Goal: Task Accomplishment & Management: Manage account settings

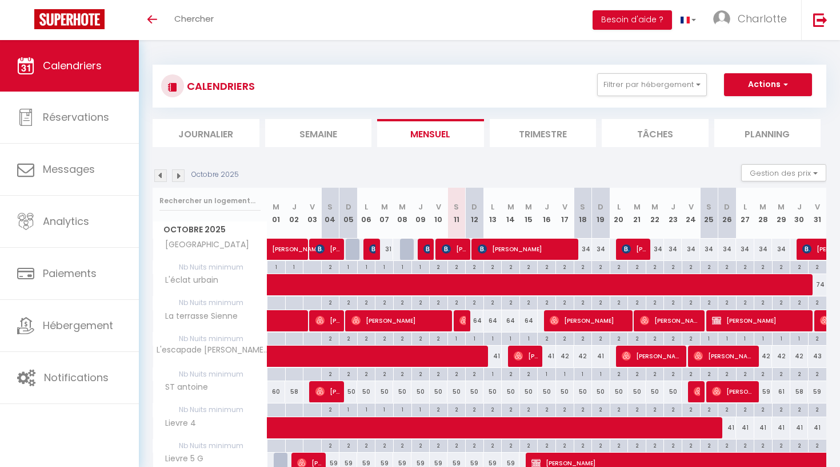
click at [159, 174] on img at bounding box center [160, 175] width 13 height 13
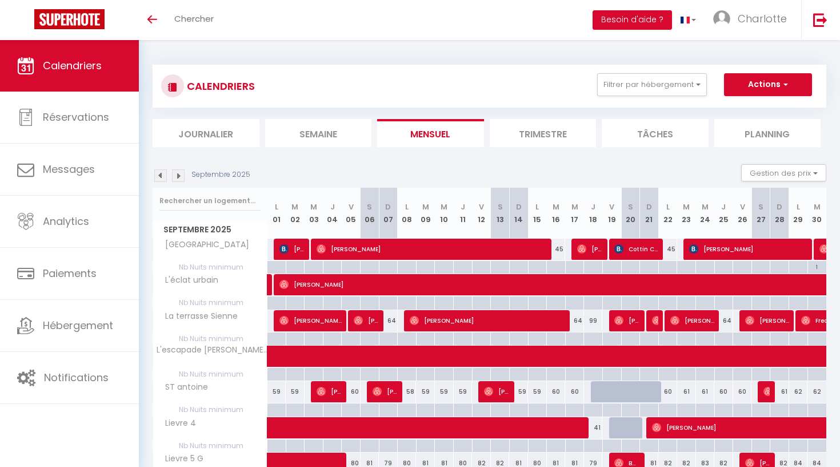
click at [179, 176] on img at bounding box center [178, 175] width 13 height 13
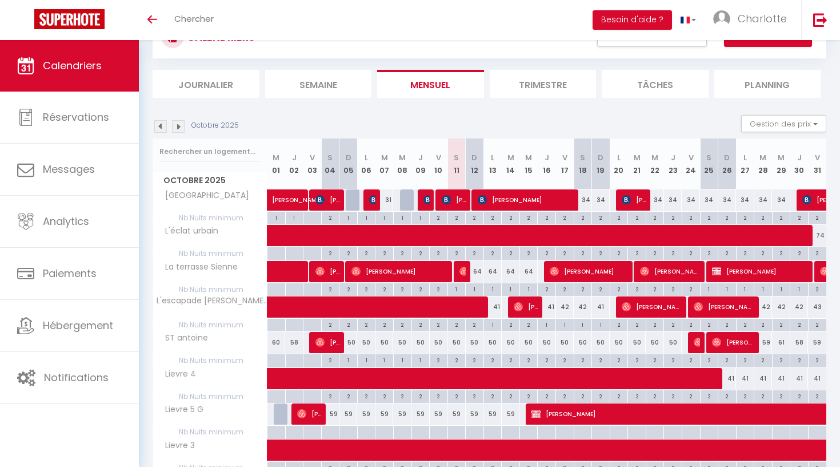
scroll to position [55, 0]
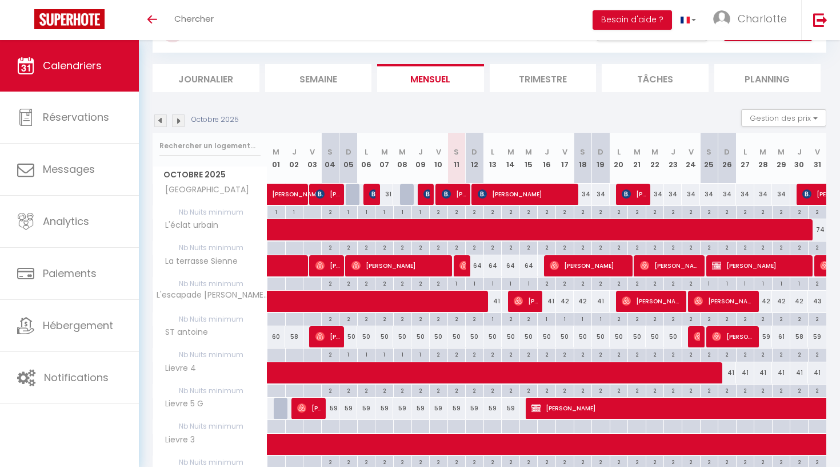
click at [584, 212] on div "2" at bounding box center [584, 211] width 18 height 11
type input "2"
type input "Sam 18 Octobre 2025"
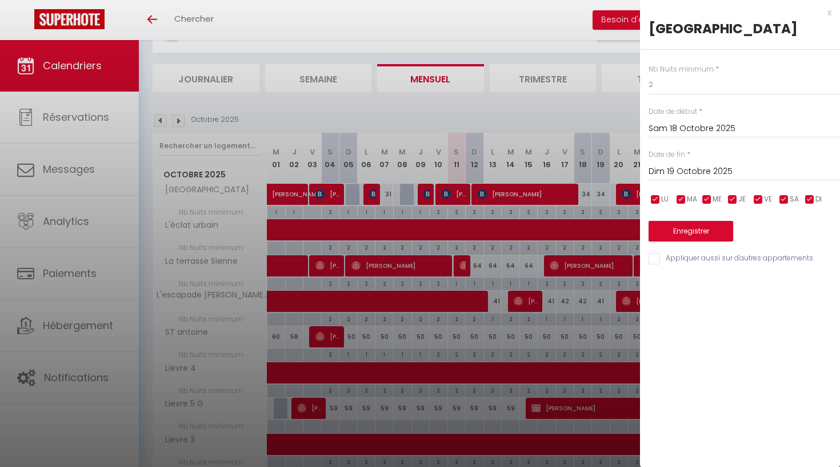
click at [707, 164] on input "Dim 19 Octobre 2025" at bounding box center [745, 171] width 192 height 15
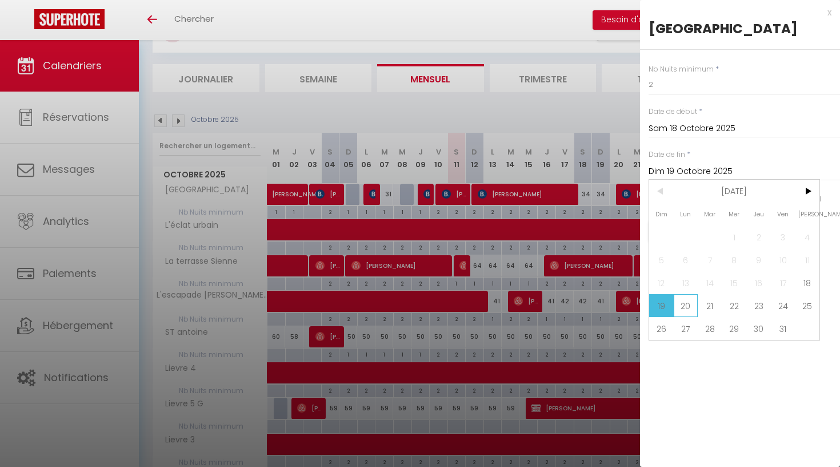
click at [692, 306] on span "20" at bounding box center [686, 305] width 25 height 23
type input "Lun 20 Octobre 2025"
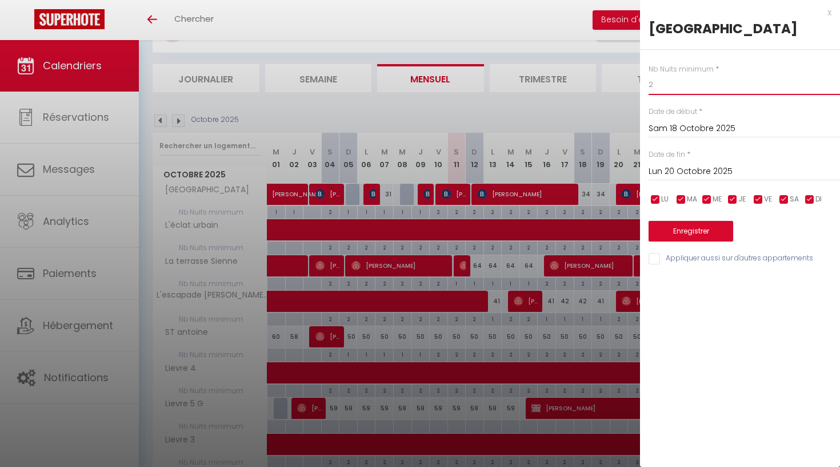
click at [667, 81] on input "2" at bounding box center [745, 84] width 192 height 21
type input "1"
click at [716, 216] on div "Enregistrer" at bounding box center [745, 223] width 192 height 35
click at [716, 229] on button "Enregistrer" at bounding box center [691, 231] width 85 height 21
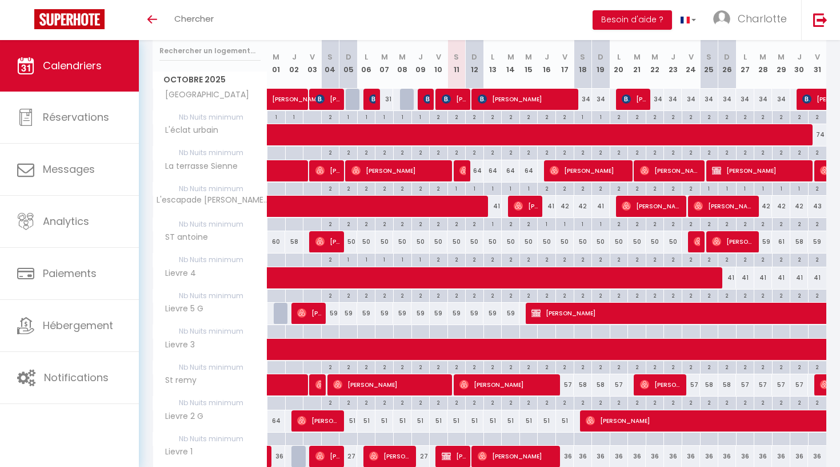
scroll to position [152, 0]
